Goal: Information Seeking & Learning: Check status

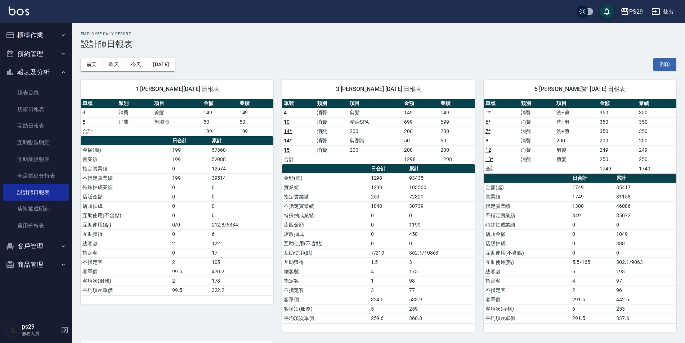
scroll to position [268, 0]
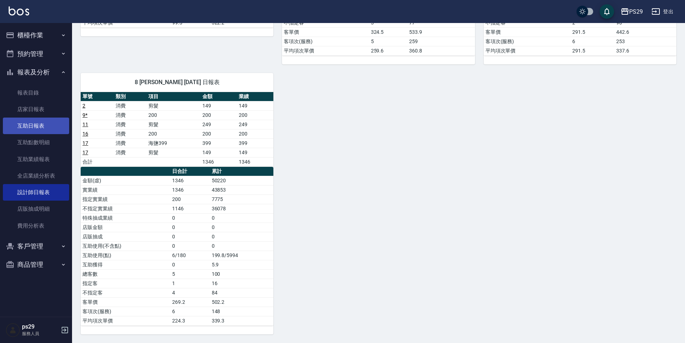
click at [45, 127] on link "互助日報表" at bounding box center [36, 126] width 66 height 17
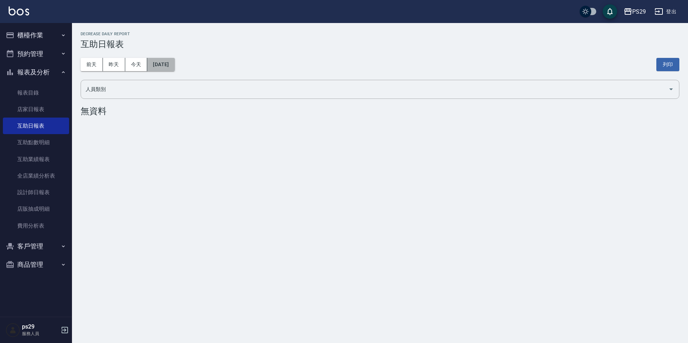
click at [157, 64] on button "[DATE]" at bounding box center [160, 64] width 27 height 13
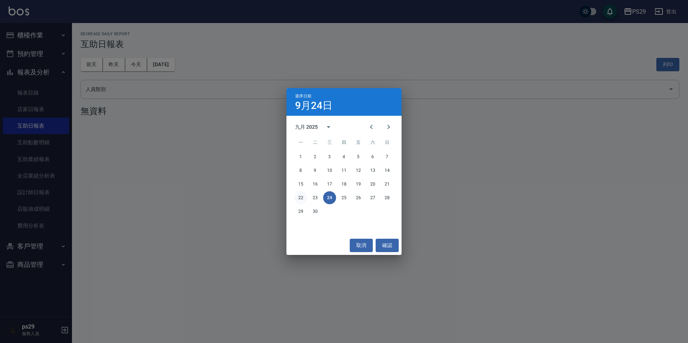
click at [304, 199] on button "22" at bounding box center [300, 197] width 13 height 13
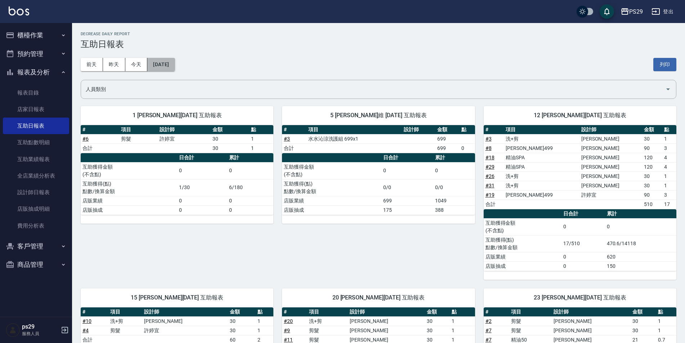
click at [172, 59] on button "[DATE]" at bounding box center [160, 64] width 27 height 13
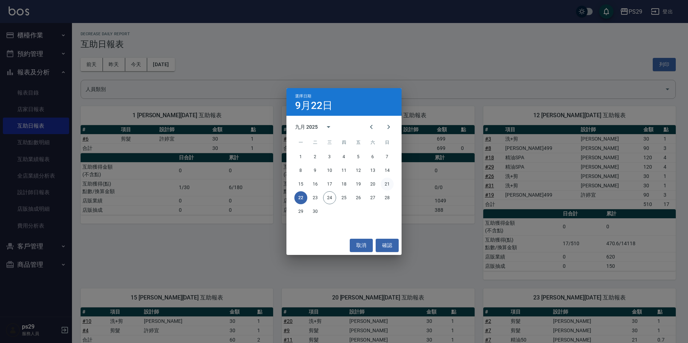
click at [383, 180] on button "21" at bounding box center [387, 184] width 13 height 13
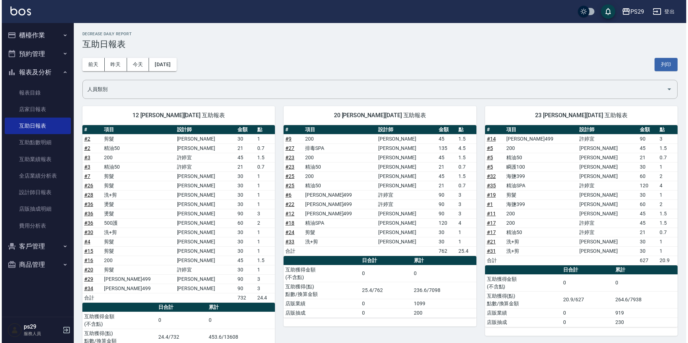
scroll to position [39, 0]
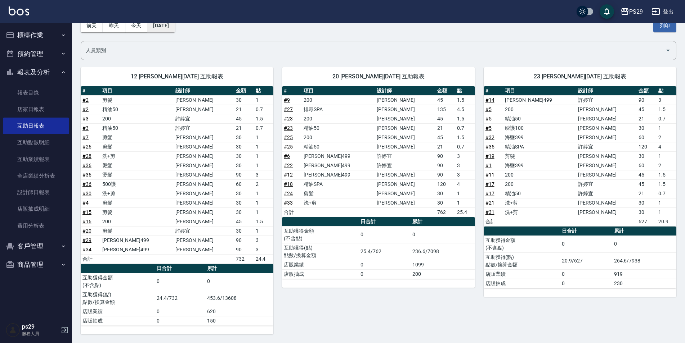
click at [170, 31] on button "[DATE]" at bounding box center [160, 25] width 27 height 13
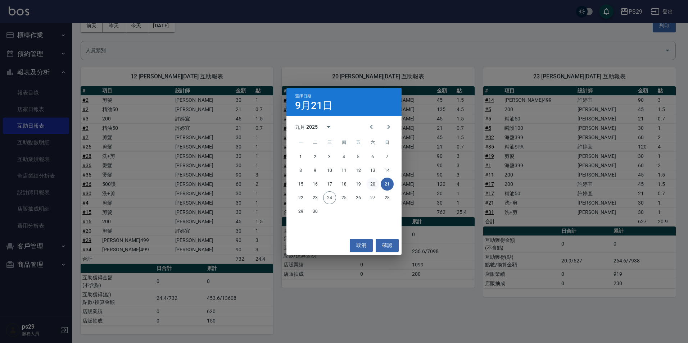
click at [369, 185] on button "20" at bounding box center [372, 184] width 13 height 13
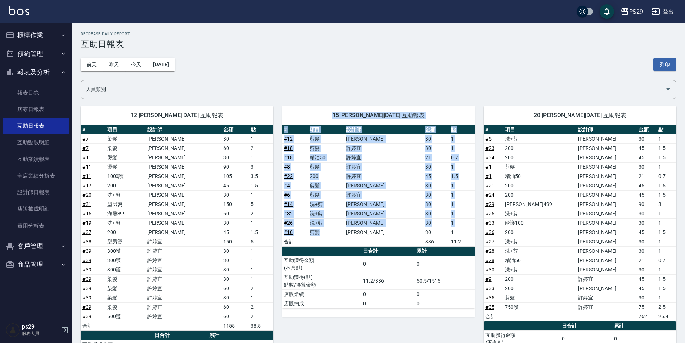
drag, startPoint x: 324, startPoint y: 118, endPoint x: 345, endPoint y: 228, distance: 111.5
click at [345, 228] on div "15 [PERSON_NAME][DATE] 互助報表 # 項目 設計師 金額 點 # 12 剪髮 [PERSON_NAME]維 30 1 # 18 剪髮 […" at bounding box center [378, 211] width 193 height 211
click at [344, 228] on td "剪髮" at bounding box center [326, 232] width 37 height 9
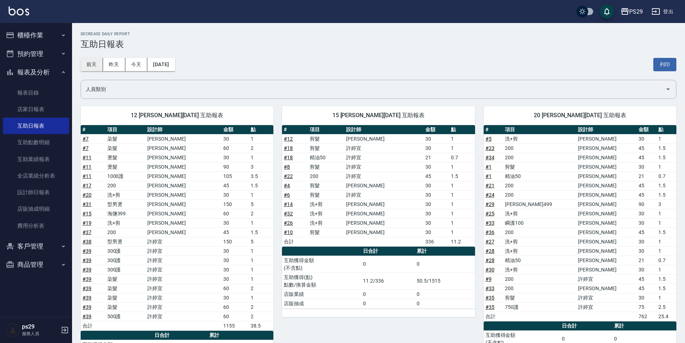
click at [90, 65] on button "前天" at bounding box center [92, 64] width 22 height 13
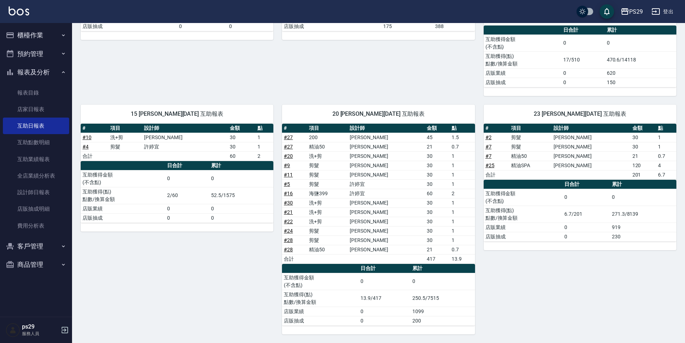
scroll to position [4, 0]
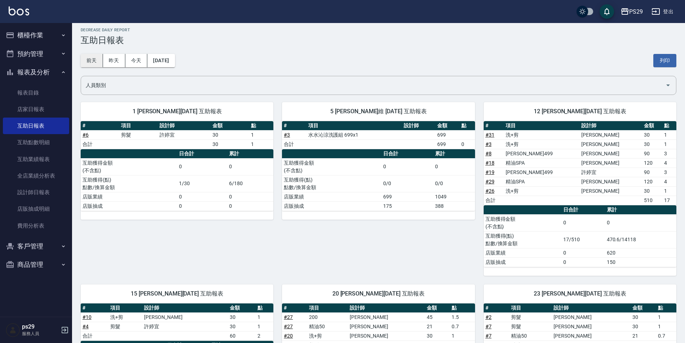
click at [94, 65] on button "前天" at bounding box center [92, 60] width 22 height 13
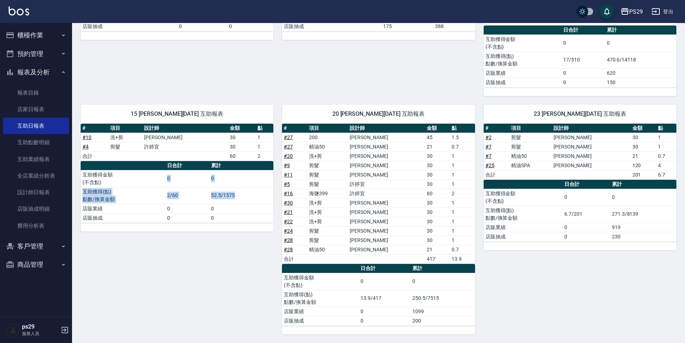
drag, startPoint x: 239, startPoint y: 197, endPoint x: 163, endPoint y: 179, distance: 77.3
click at [163, 179] on tbody "互助獲得金額 (不含點) 0 0 互助獲得(點) 點數/換算金額 2/60 52.5/1575 店販業績 0 0 店販抽成 0 0" at bounding box center [177, 196] width 193 height 53
drag, startPoint x: 163, startPoint y: 179, endPoint x: 192, endPoint y: 240, distance: 67.0
click at [192, 240] on div "15 [PERSON_NAME][DATE] 互助報表 # 項目 設計師 金額 點 # 10 洗+剪 [PERSON_NAME]維 30 1 # 4 剪髮 […" at bounding box center [172, 215] width 201 height 239
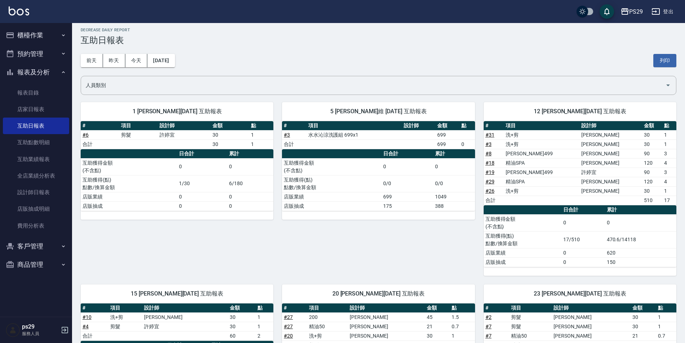
scroll to position [0, 0]
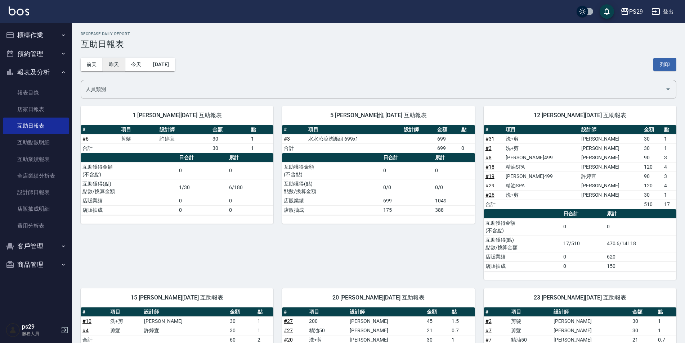
click at [111, 64] on button "昨天" at bounding box center [114, 64] width 22 height 13
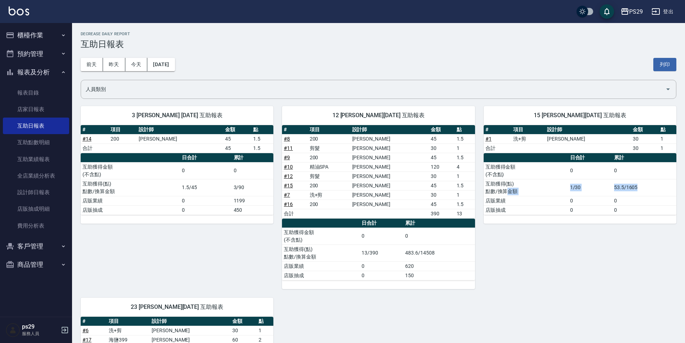
drag, startPoint x: 626, startPoint y: 185, endPoint x: 502, endPoint y: 191, distance: 124.3
click at [502, 191] on tr "互助獲得(點) 點數/換算金額 1/30 53.5/1605" at bounding box center [579, 187] width 193 height 17
click at [539, 257] on div "15 [PERSON_NAME][DATE] 互助報表 # 項目 設計師 金額 點 # 1 洗+剪 [PERSON_NAME]維 30 1 合計 30 1 日…" at bounding box center [575, 194] width 201 height 192
